Goal: Check status

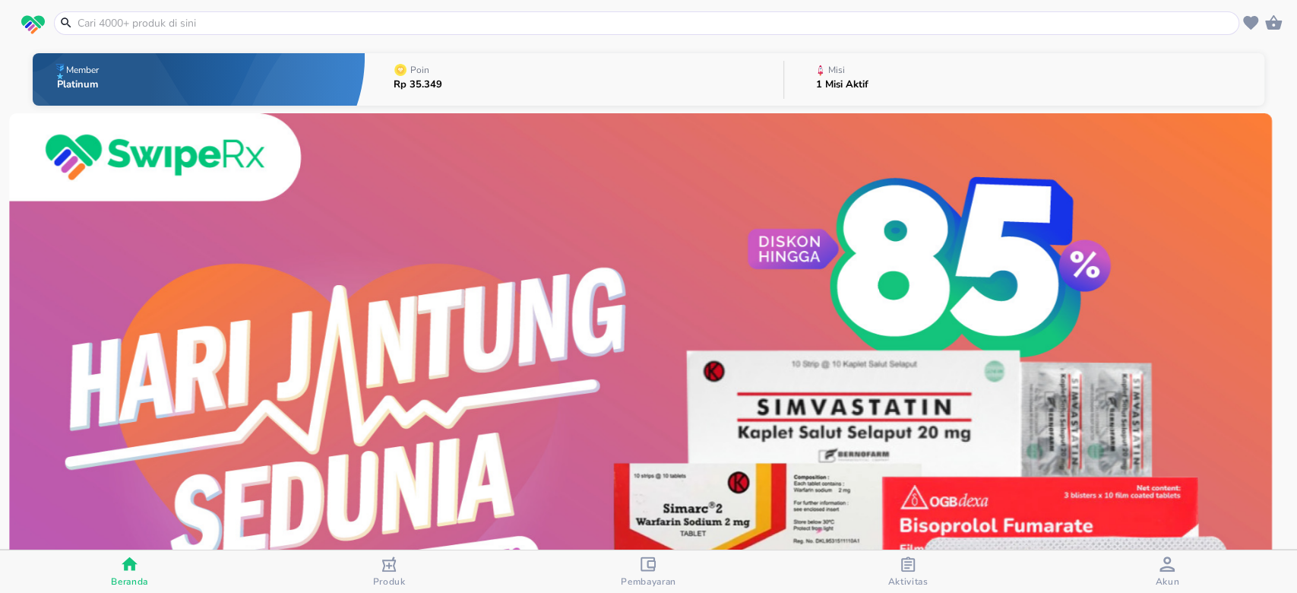
click at [875, 88] on button "Misi 1 Misi Aktif" at bounding box center [1024, 79] width 480 height 60
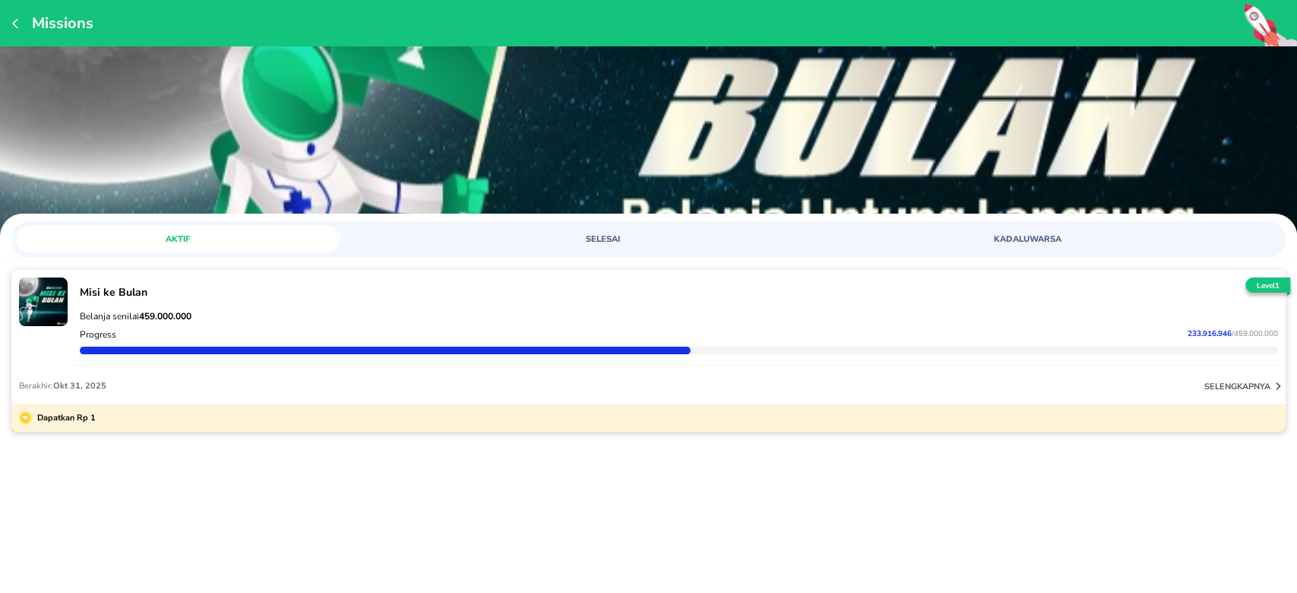
click at [329, 299] on div "Belanja senilai 459.000.000 Progress 233.916.946 / 459.000.000" at bounding box center [679, 332] width 1211 height 66
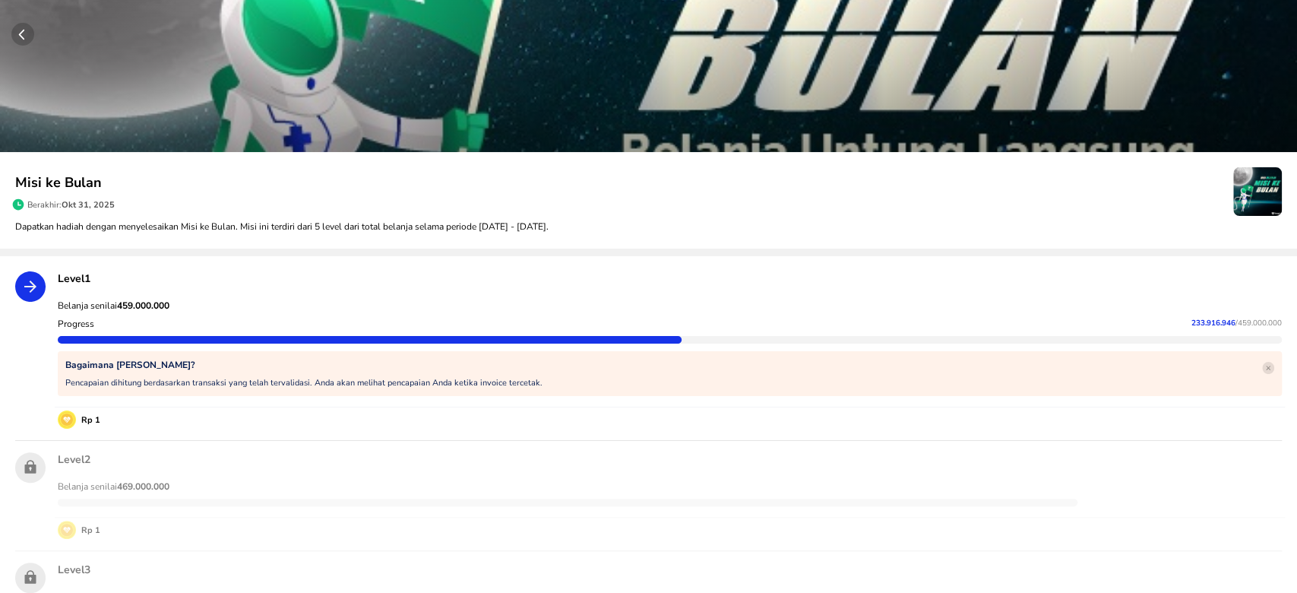
click at [1204, 319] on span "233.916.946" at bounding box center [1214, 323] width 44 height 11
copy p "233.916.946"
